Goal: Task Accomplishment & Management: Use online tool/utility

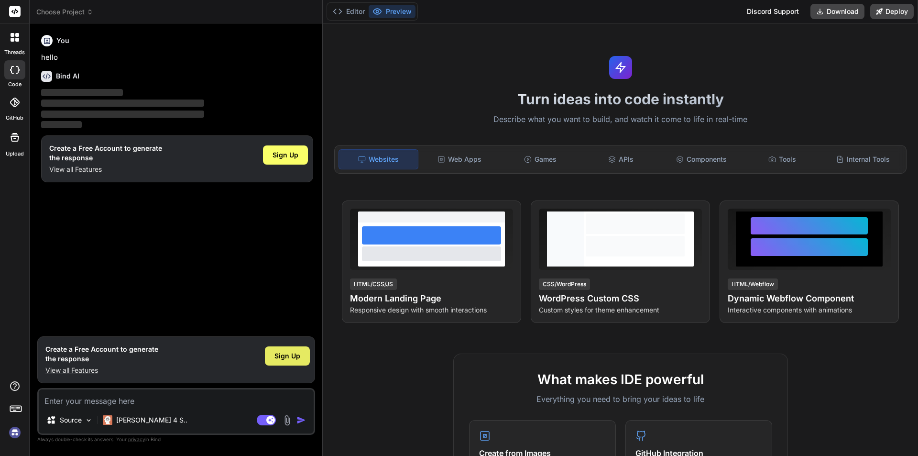
click at [283, 358] on span "Sign Up" at bounding box center [288, 356] width 26 height 10
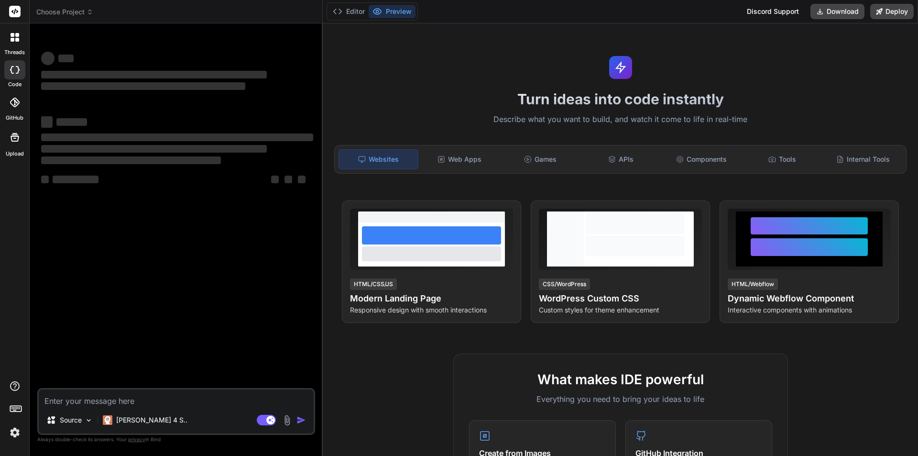
click at [17, 430] on img at bounding box center [15, 432] width 16 height 16
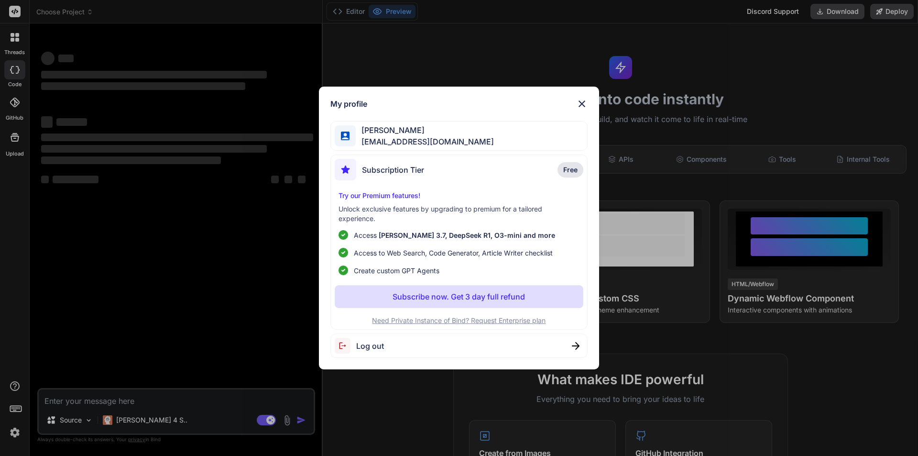
click at [372, 343] on span "Log out" at bounding box center [370, 345] width 28 height 11
click at [580, 104] on img at bounding box center [581, 103] width 11 height 11
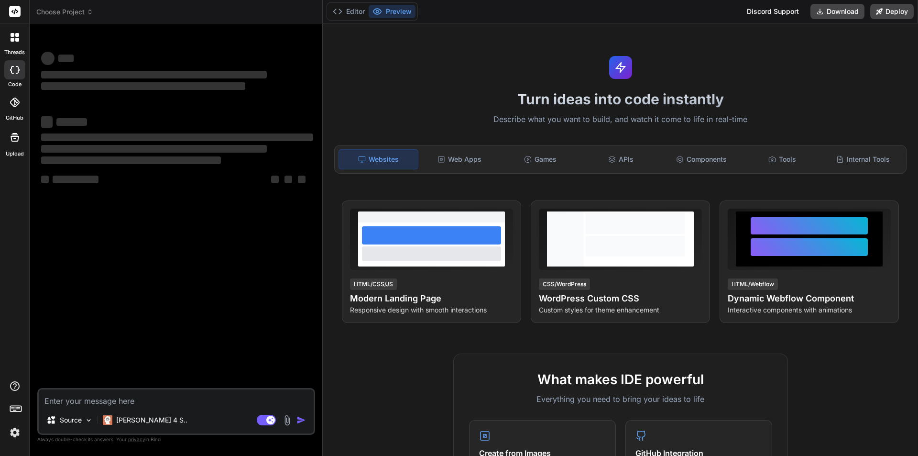
type textarea "x"
click at [12, 427] on img at bounding box center [15, 432] width 16 height 16
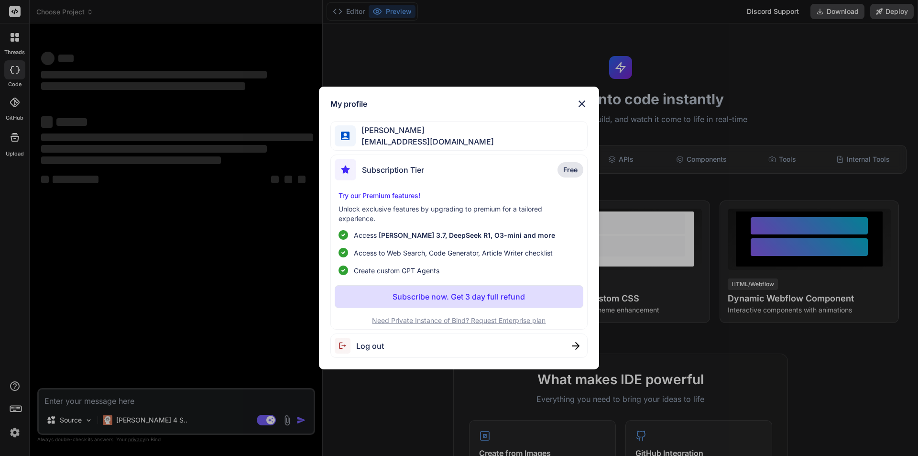
click at [585, 102] on img at bounding box center [581, 103] width 11 height 11
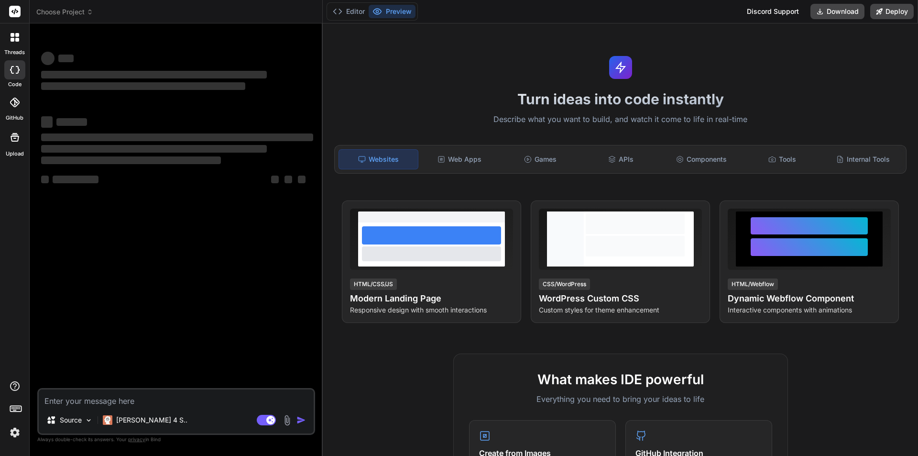
click at [141, 399] on textarea at bounding box center [176, 397] width 275 height 17
type textarea "w"
type textarea "x"
type textarea "wr"
type textarea "x"
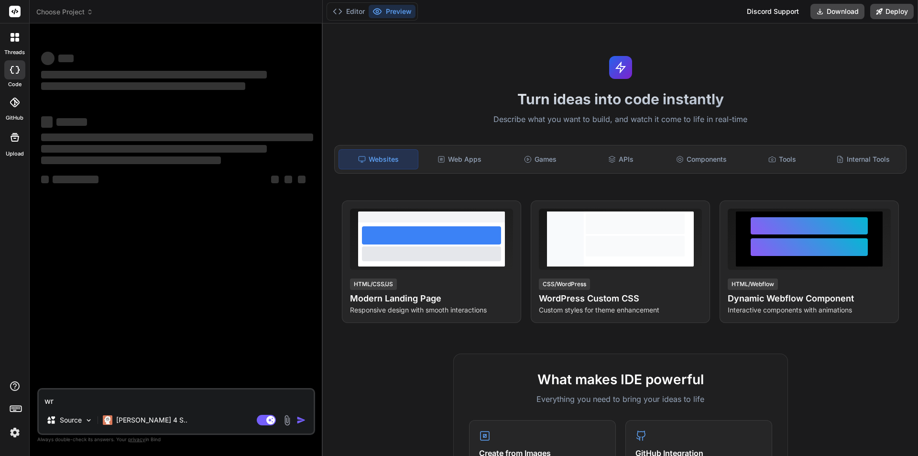
type textarea "wri"
type textarea "x"
type textarea "writ"
type textarea "x"
type textarea "write"
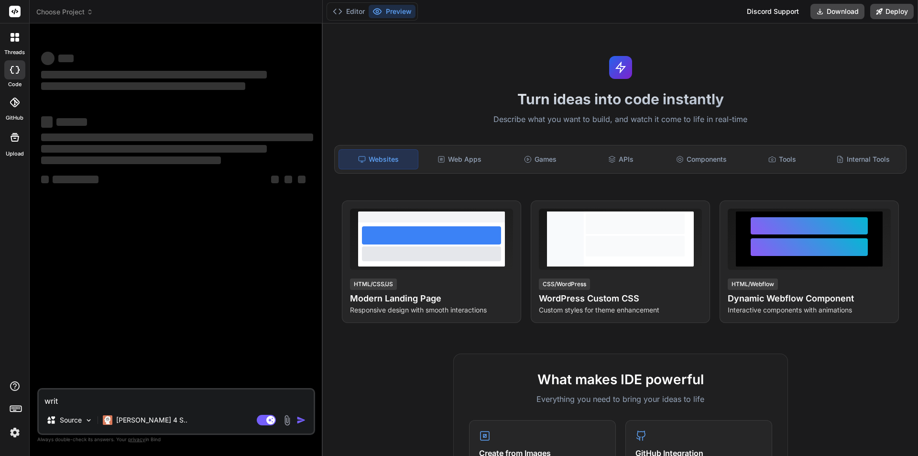
type textarea "x"
type textarea "write"
type textarea "x"
type textarea "write 5"
type textarea "x"
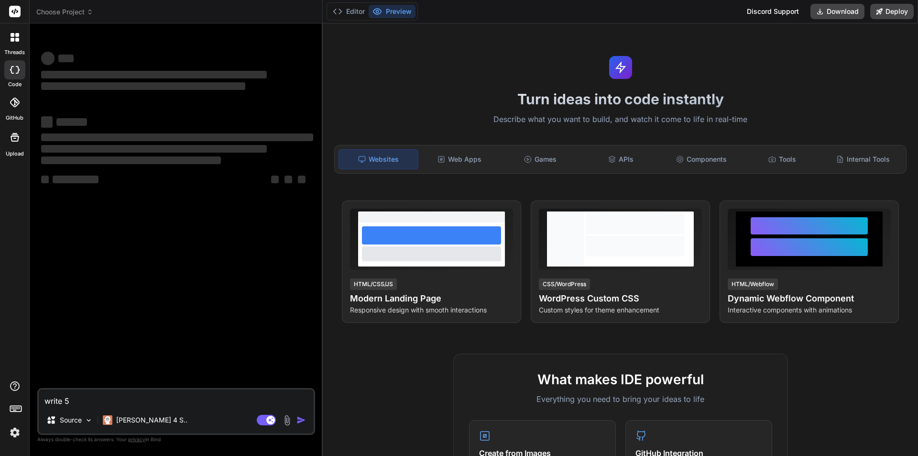
type textarea "write 5"
type textarea "x"
type textarea "write 5 t"
type textarea "x"
type textarea "write 5 te"
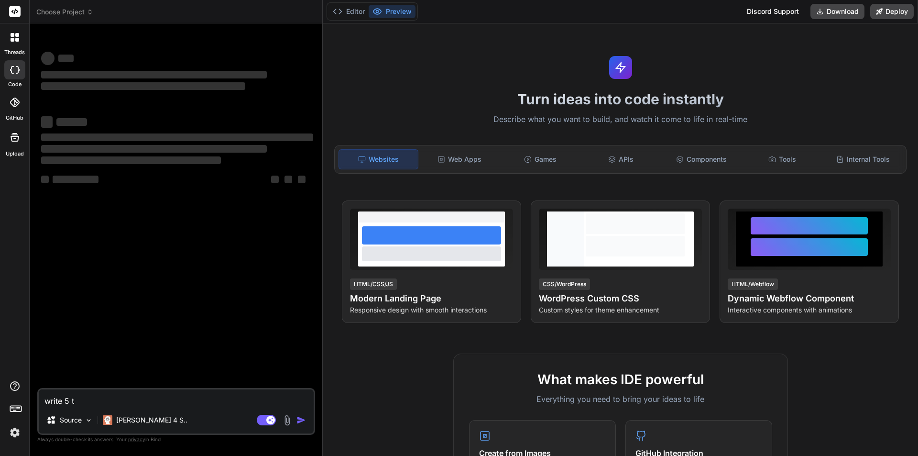
type textarea "x"
type textarea "write 5 tes"
type textarea "x"
type textarea "write 5 test"
type textarea "x"
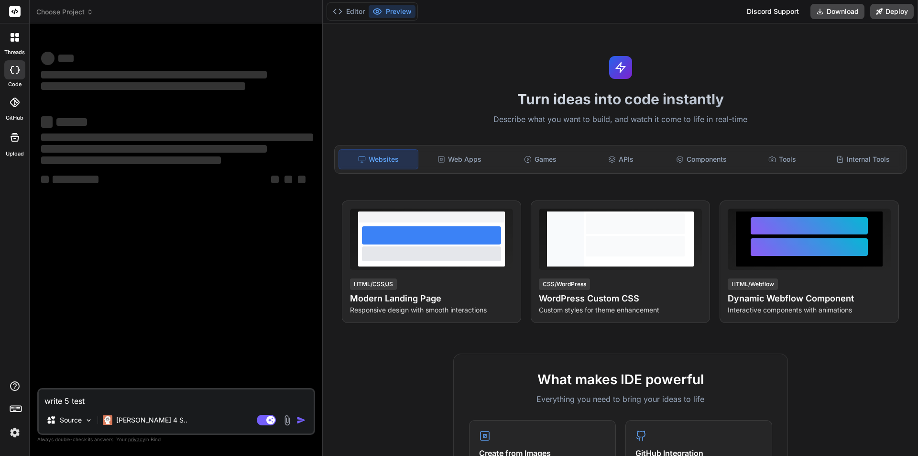
type textarea "write 5 test"
type textarea "x"
type textarea "write 5 test c"
type textarea "x"
type textarea "write 5 test ca"
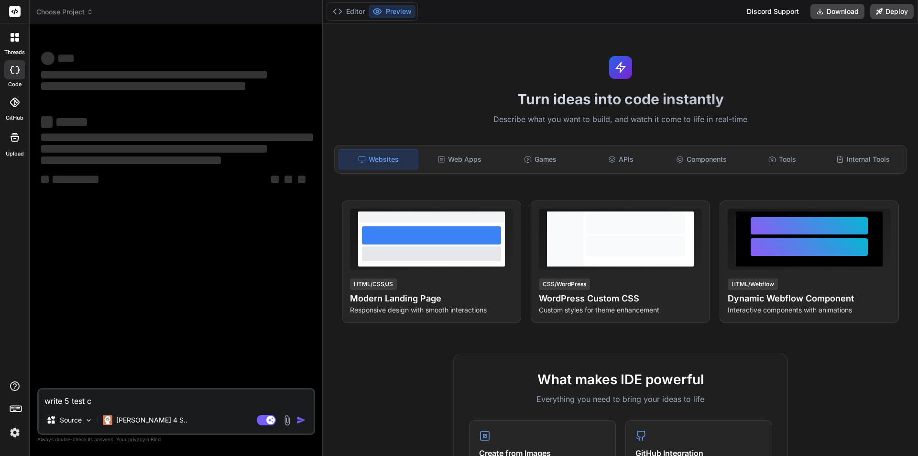
type textarea "x"
type textarea "write 5 test cas"
type textarea "x"
type textarea "write 5 test case"
type textarea "x"
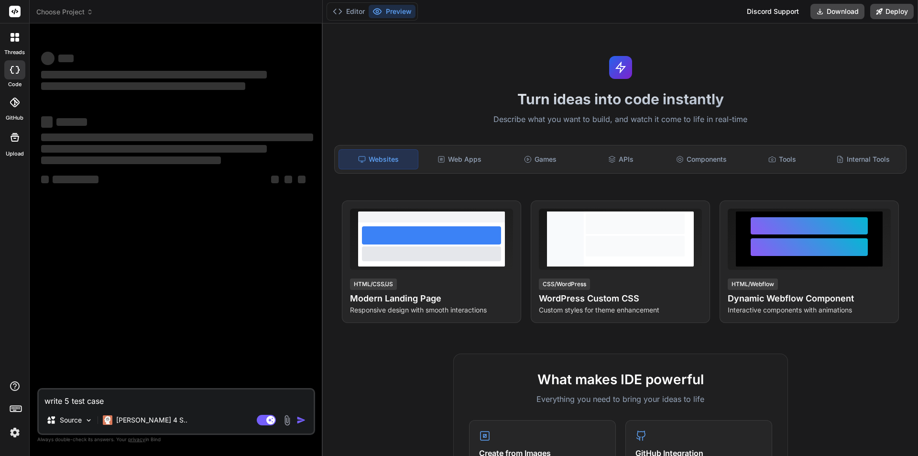
type textarea "write 5 test cases"
type textarea "x"
type textarea "write 5 test cases"
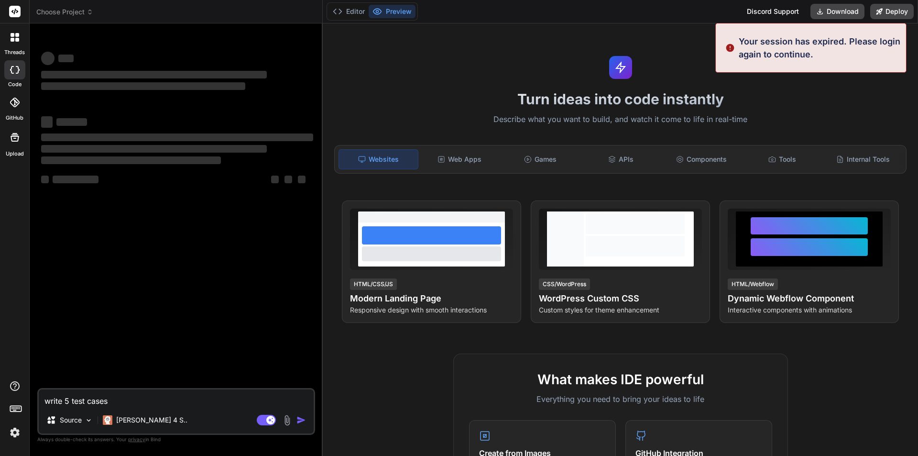
click at [297, 418] on img "button" at bounding box center [302, 420] width 10 height 10
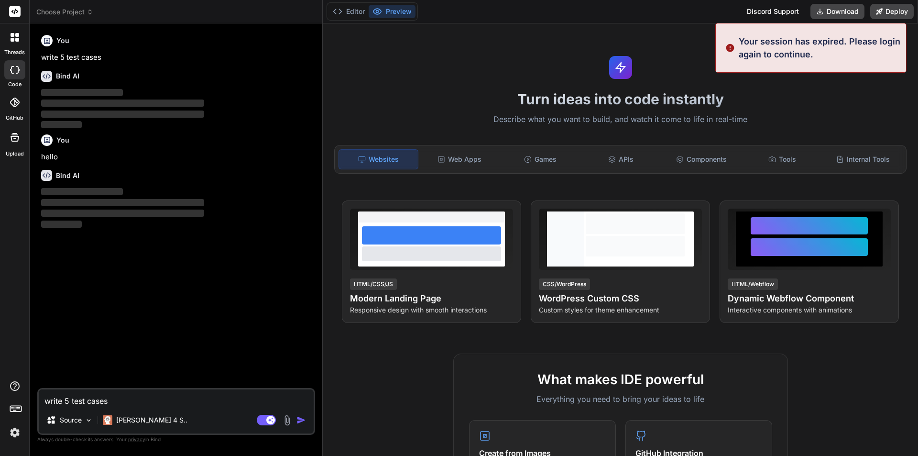
click at [297, 418] on img "button" at bounding box center [302, 420] width 10 height 10
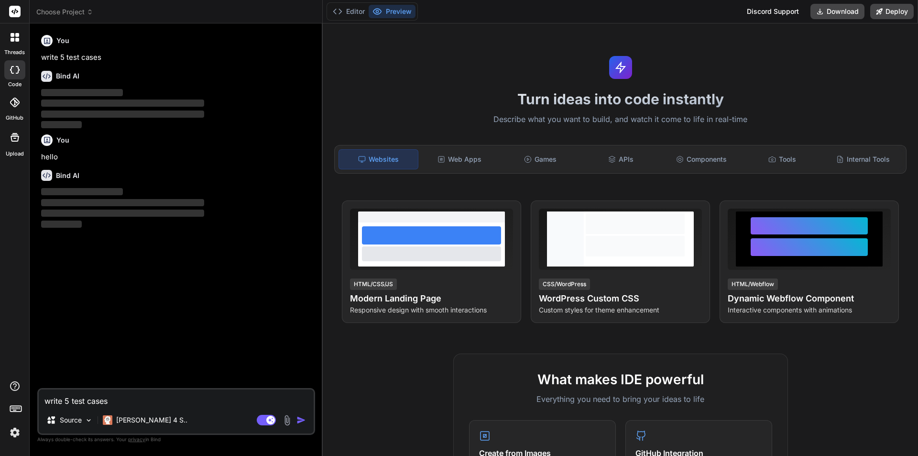
click at [297, 418] on img "button" at bounding box center [302, 420] width 10 height 10
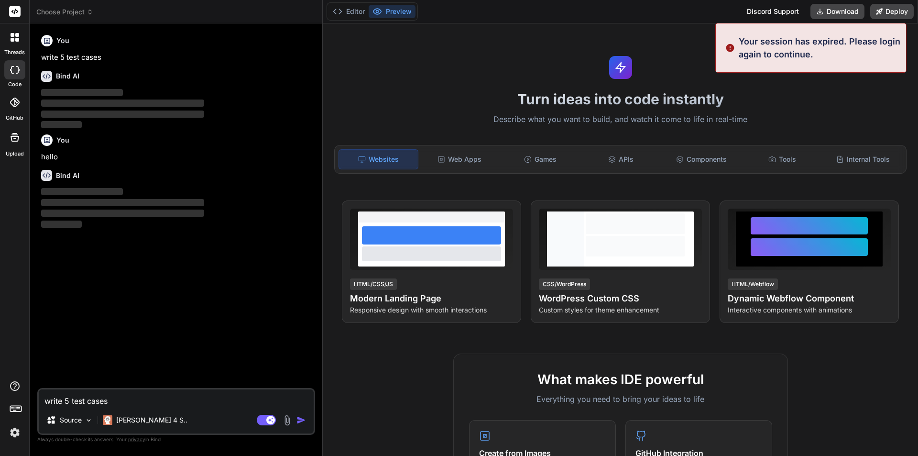
click at [297, 418] on img "button" at bounding box center [302, 420] width 10 height 10
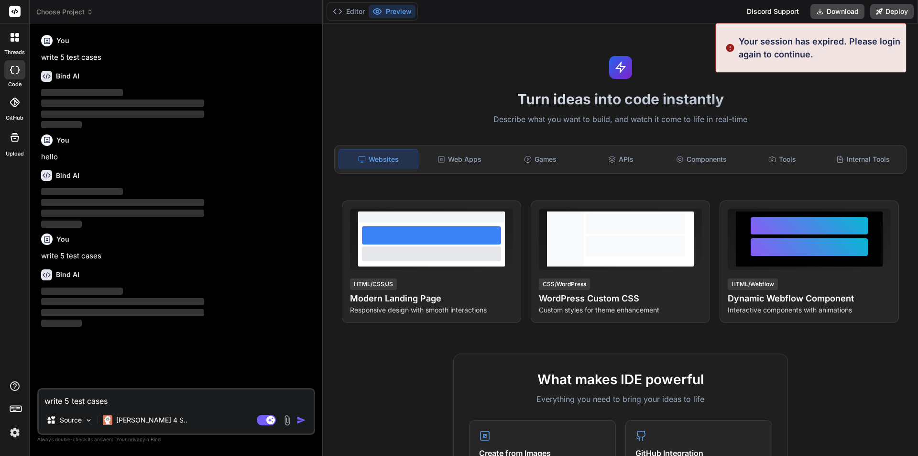
type textarea "x"
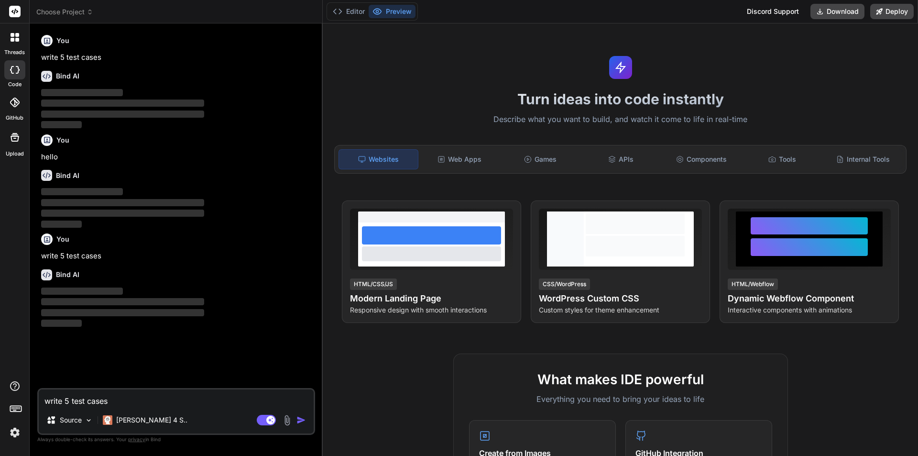
click at [12, 431] on img at bounding box center [15, 432] width 16 height 16
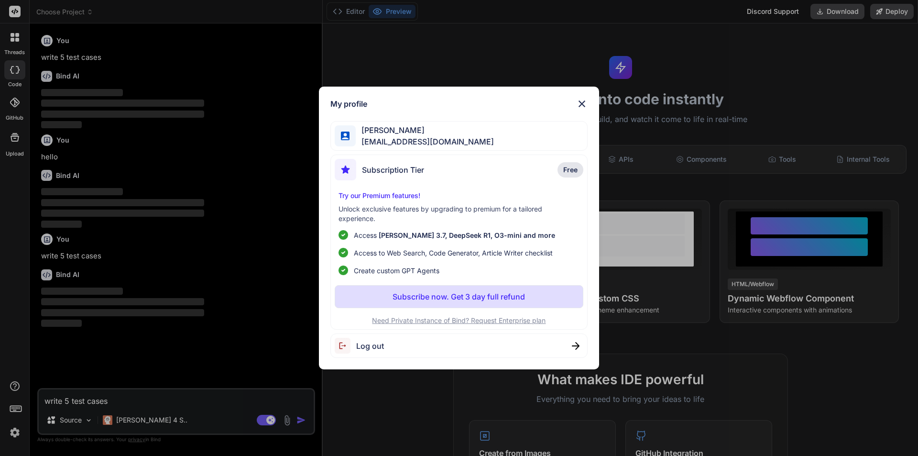
click at [345, 345] on img at bounding box center [346, 346] width 22 height 16
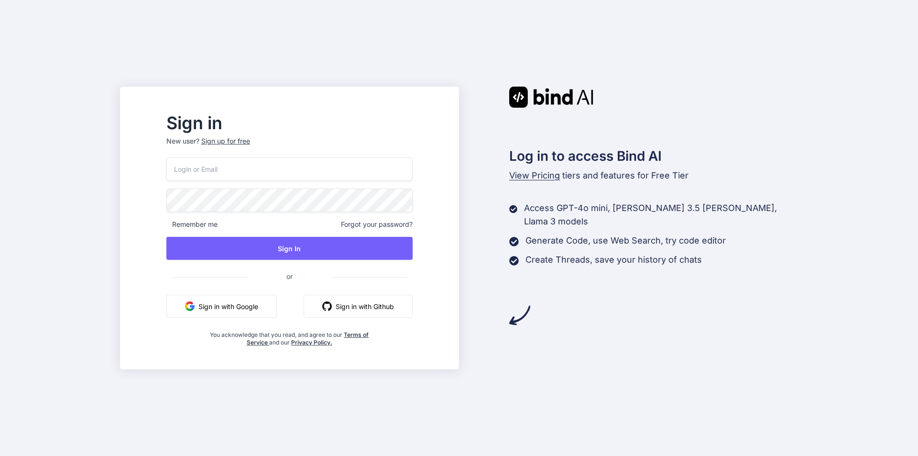
click at [248, 175] on input "email" at bounding box center [289, 168] width 246 height 23
type input "[EMAIL_ADDRESS][DOMAIN_NAME]"
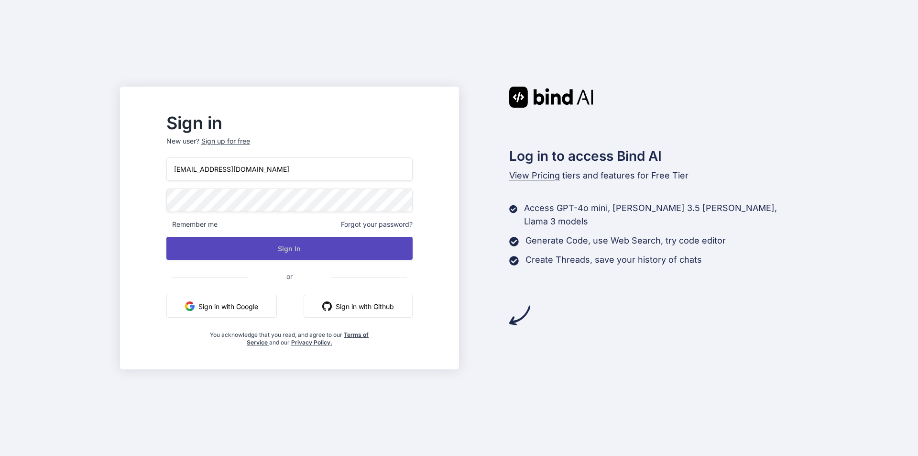
click at [315, 259] on button "Sign In" at bounding box center [289, 248] width 246 height 23
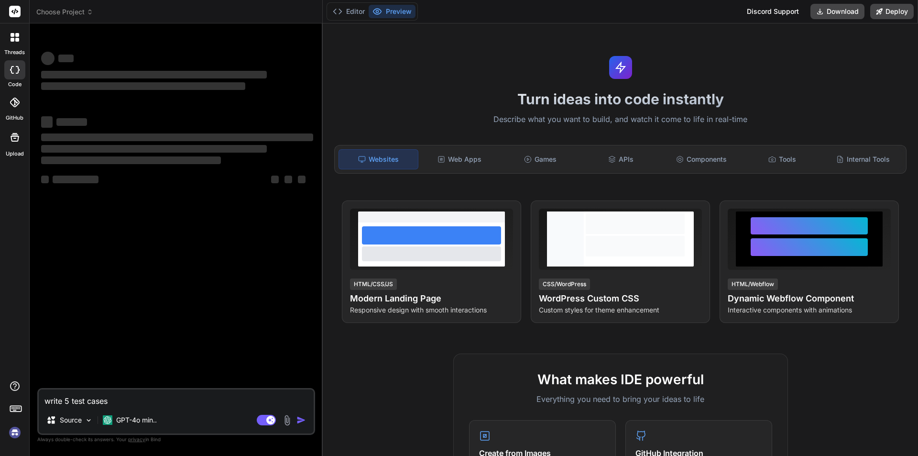
click at [16, 431] on img at bounding box center [15, 432] width 16 height 16
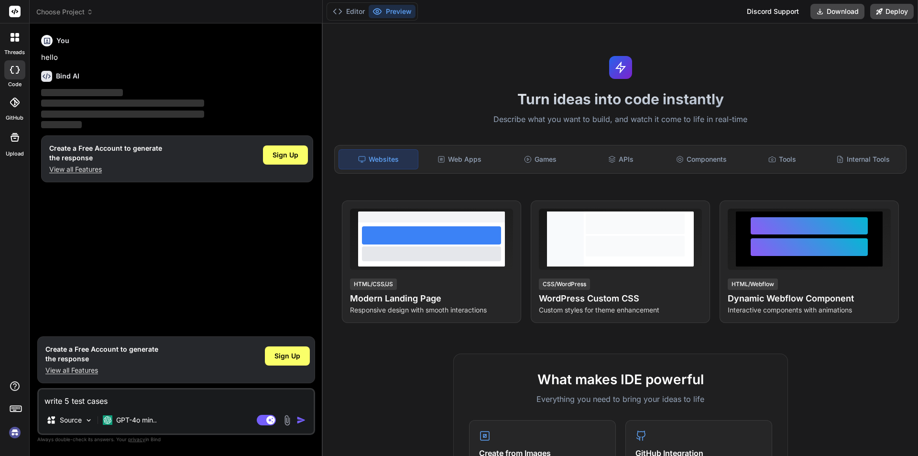
type textarea "x"
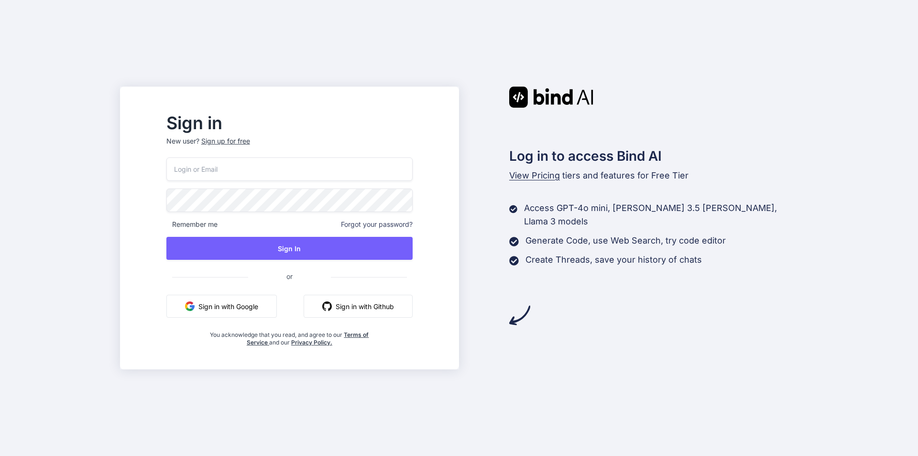
click at [275, 177] on input "email" at bounding box center [289, 168] width 246 height 23
type input "rakesh@yopmail.com"
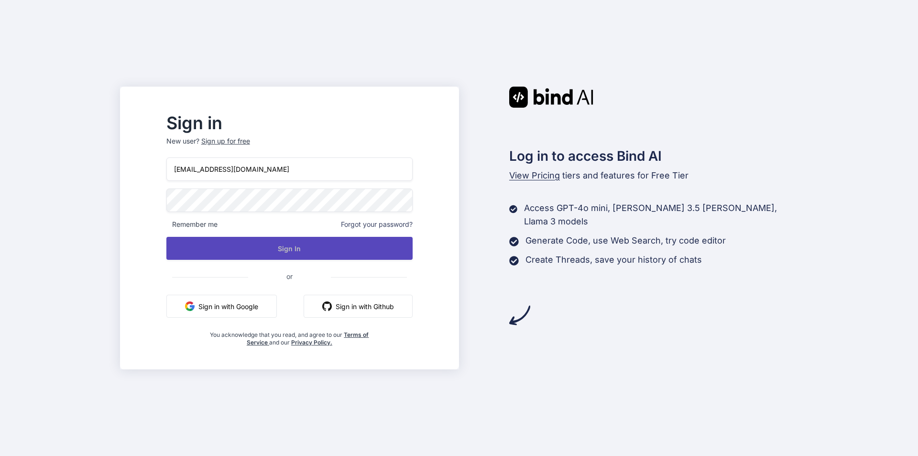
click at [328, 246] on button "Sign In" at bounding box center [289, 248] width 246 height 23
